Goal: Check status: Check status

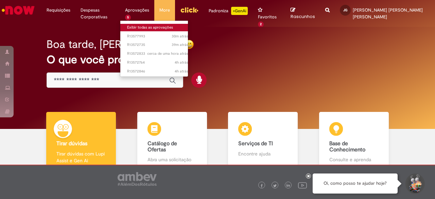
click at [146, 26] on link "Exibir todas as aprovações" at bounding box center [157, 27] width 75 height 7
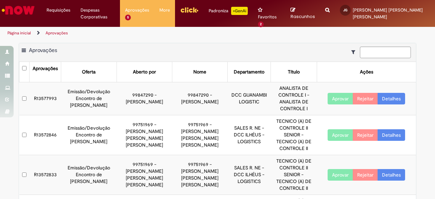
click at [336, 97] on button "Aprovar" at bounding box center [340, 99] width 25 height 12
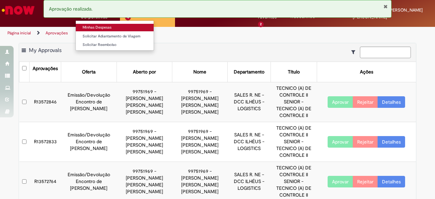
click at [101, 27] on link "Minhas Despesas" at bounding box center [115, 27] width 78 height 7
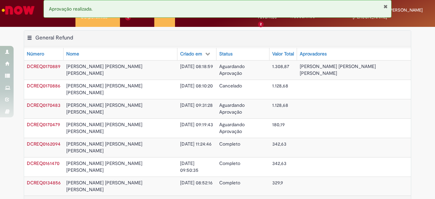
click at [177, 69] on td "[DATE] 08:18:59" at bounding box center [196, 69] width 39 height 19
click at [180, 67] on span "[DATE] 08:18:59" at bounding box center [196, 66] width 33 height 6
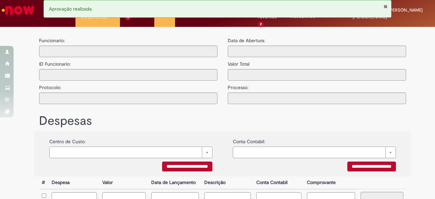
type input "**********"
